Goal: Information Seeking & Learning: Understand process/instructions

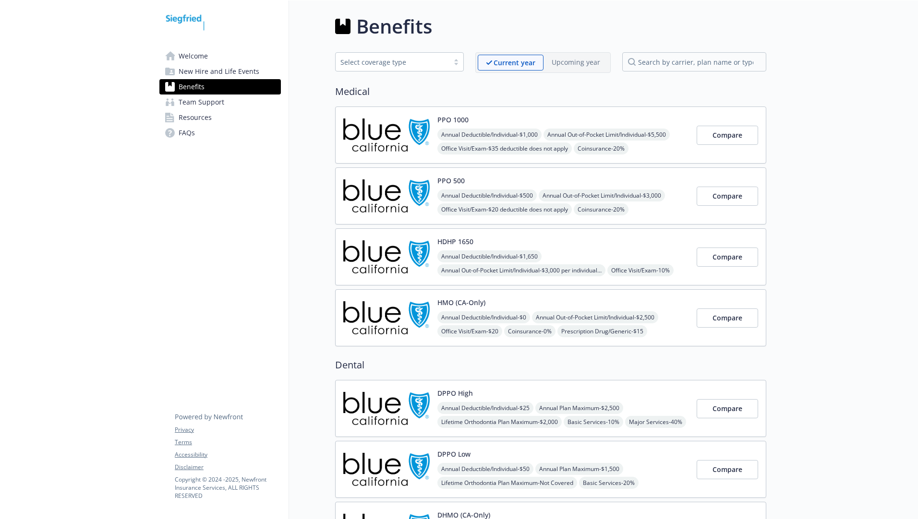
click at [459, 66] on div "Select coverage type" at bounding box center [399, 61] width 129 height 19
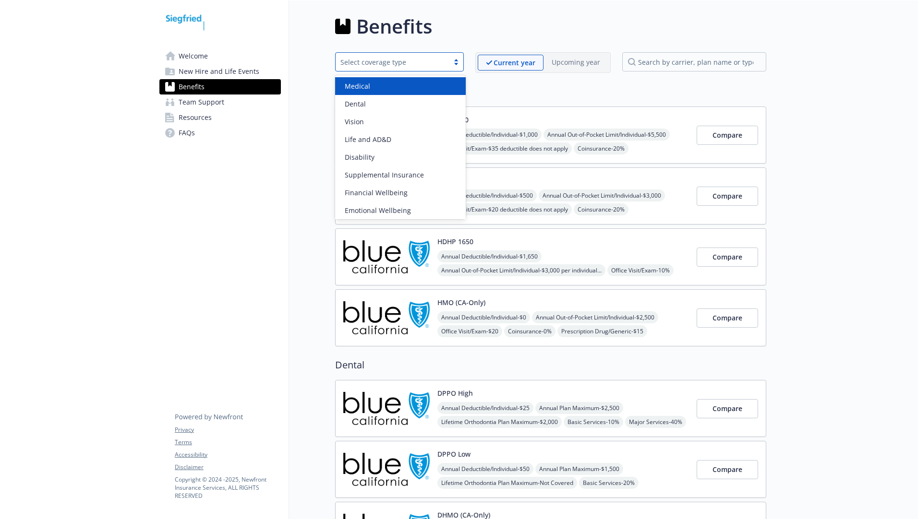
click at [383, 84] on div "Medical" at bounding box center [400, 86] width 119 height 10
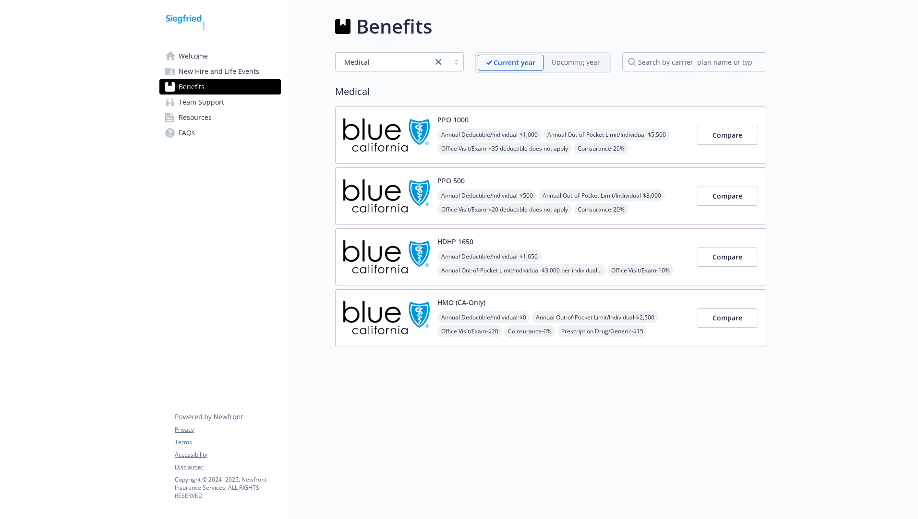
click at [227, 72] on span "New Hire and Life Events" at bounding box center [219, 71] width 81 height 15
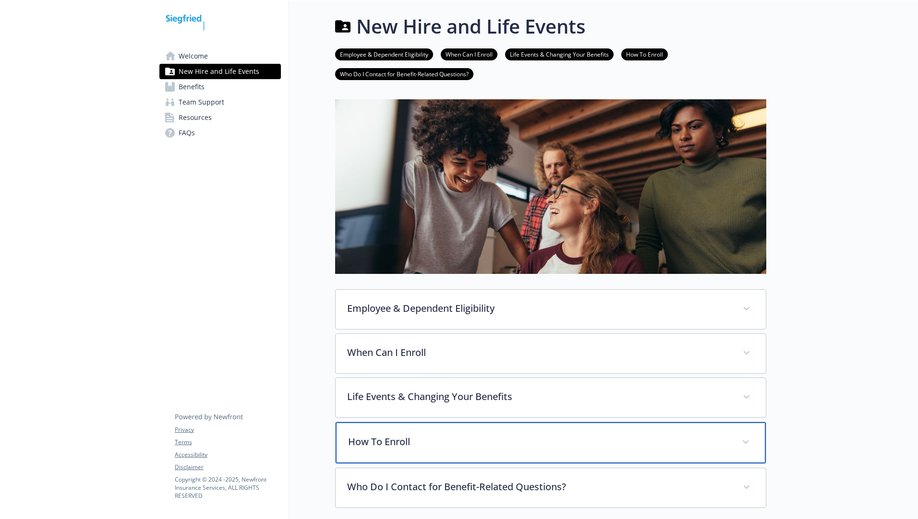
click at [394, 440] on p "How To Enroll" at bounding box center [539, 442] width 382 height 14
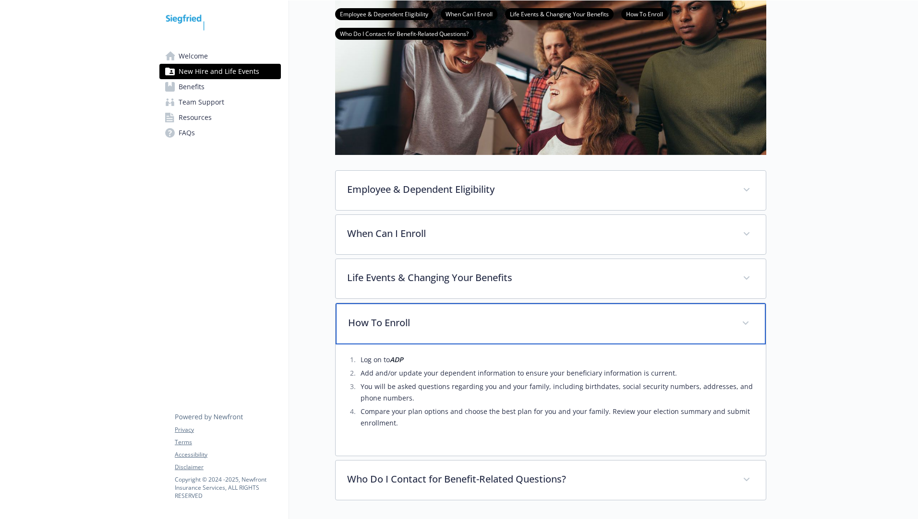
scroll to position [144, 0]
